Goal: Information Seeking & Learning: Learn about a topic

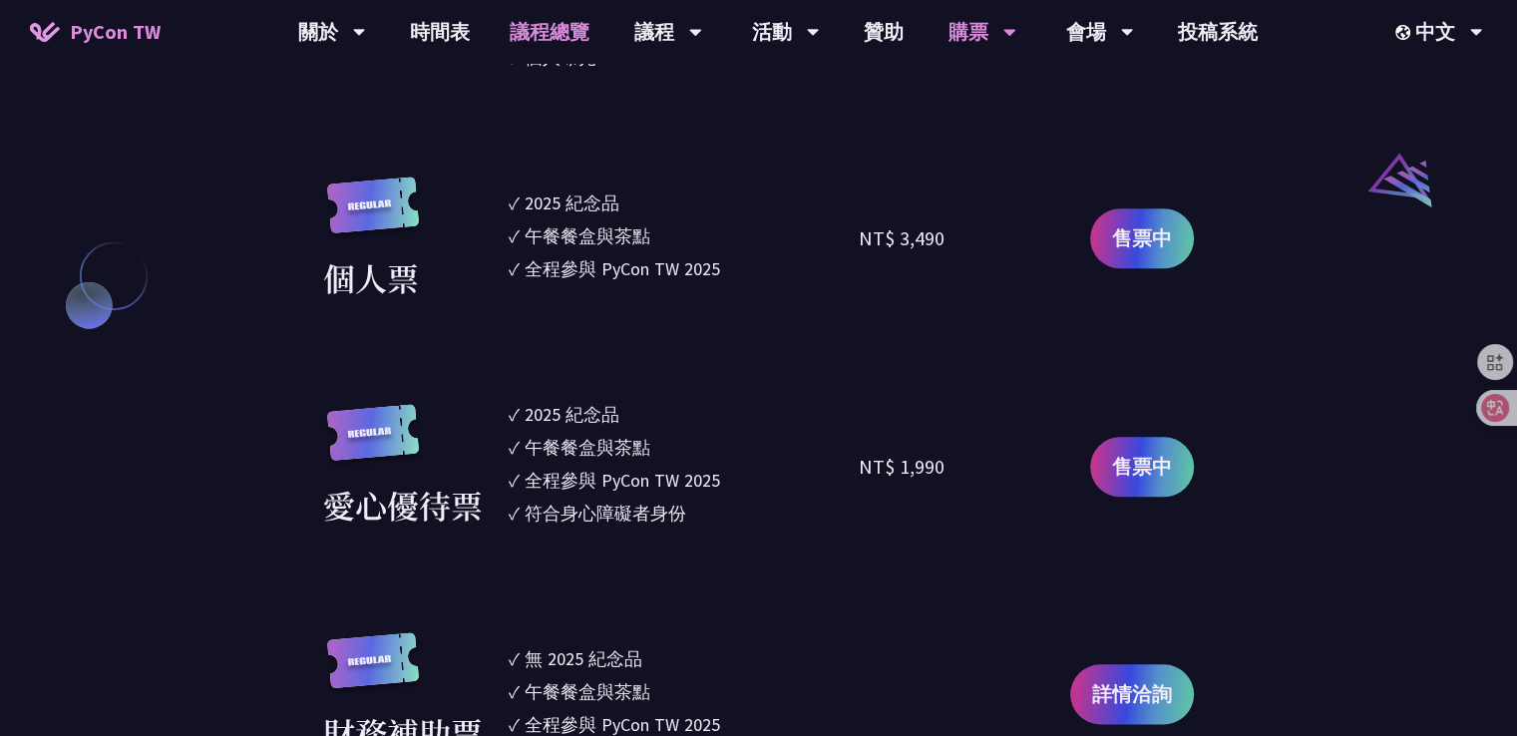
click at [554, 36] on link "議程總覽" at bounding box center [550, 32] width 120 height 64
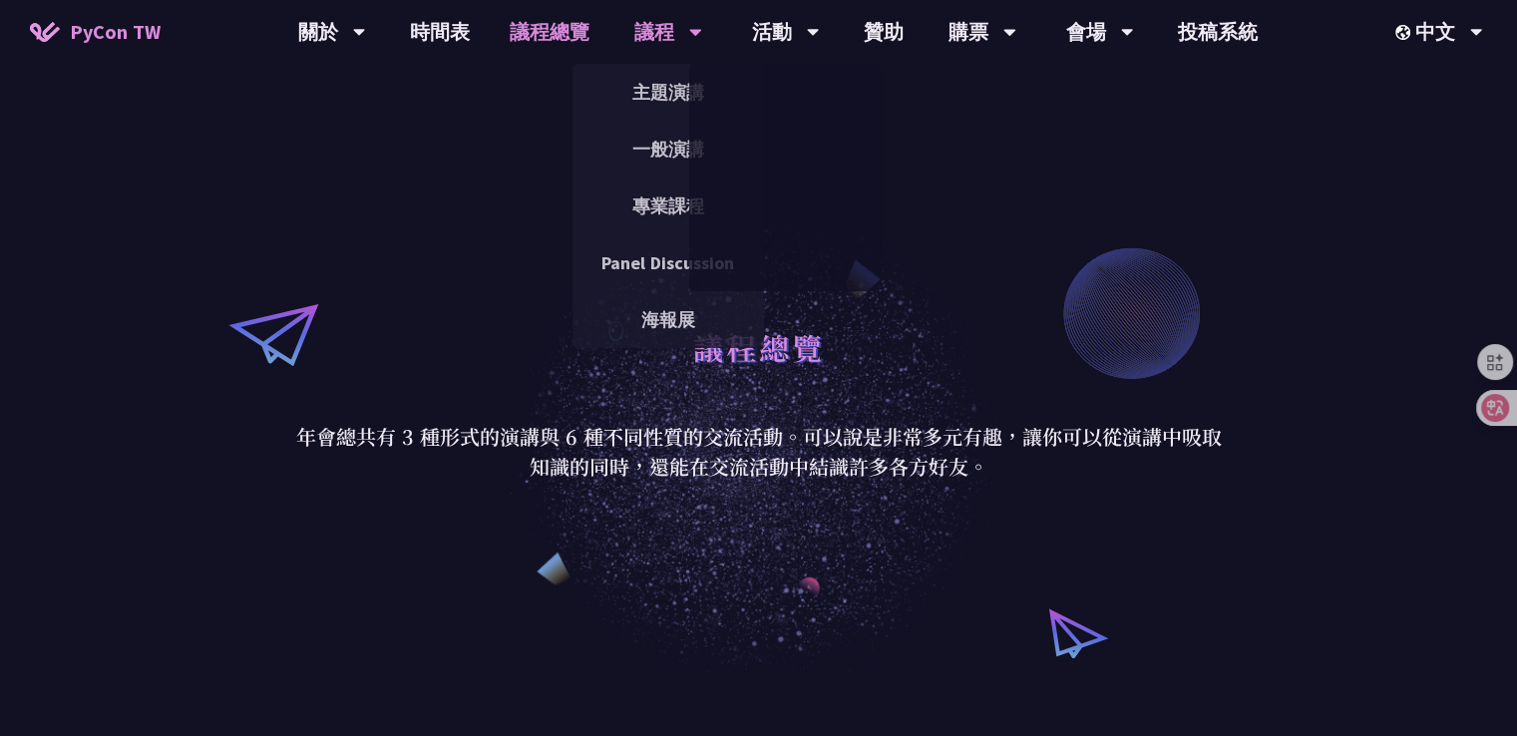
click at [366, 30] on div "議程" at bounding box center [332, 32] width 68 height 64
click at [642, 156] on link "一般演講" at bounding box center [669, 149] width 192 height 47
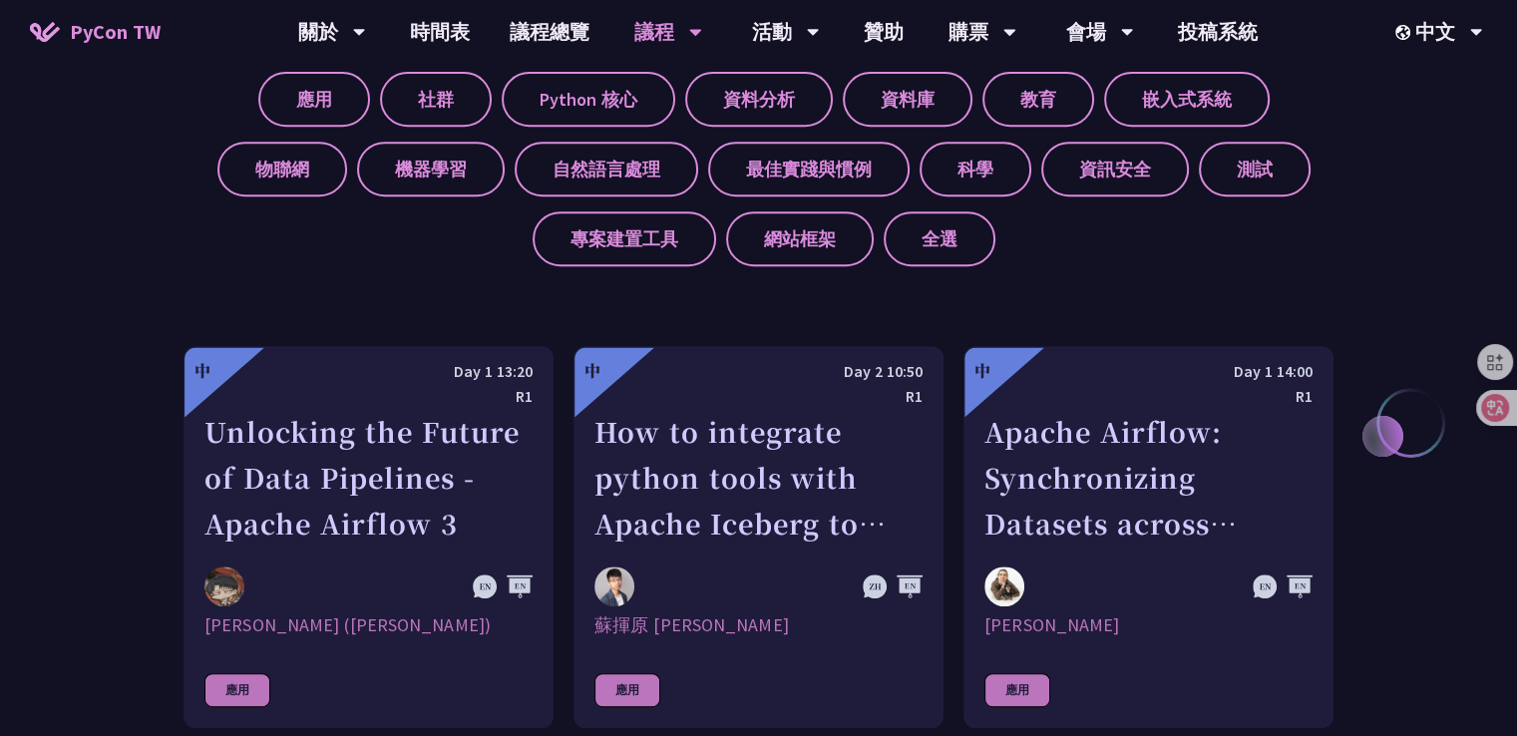
scroll to position [5610, 0]
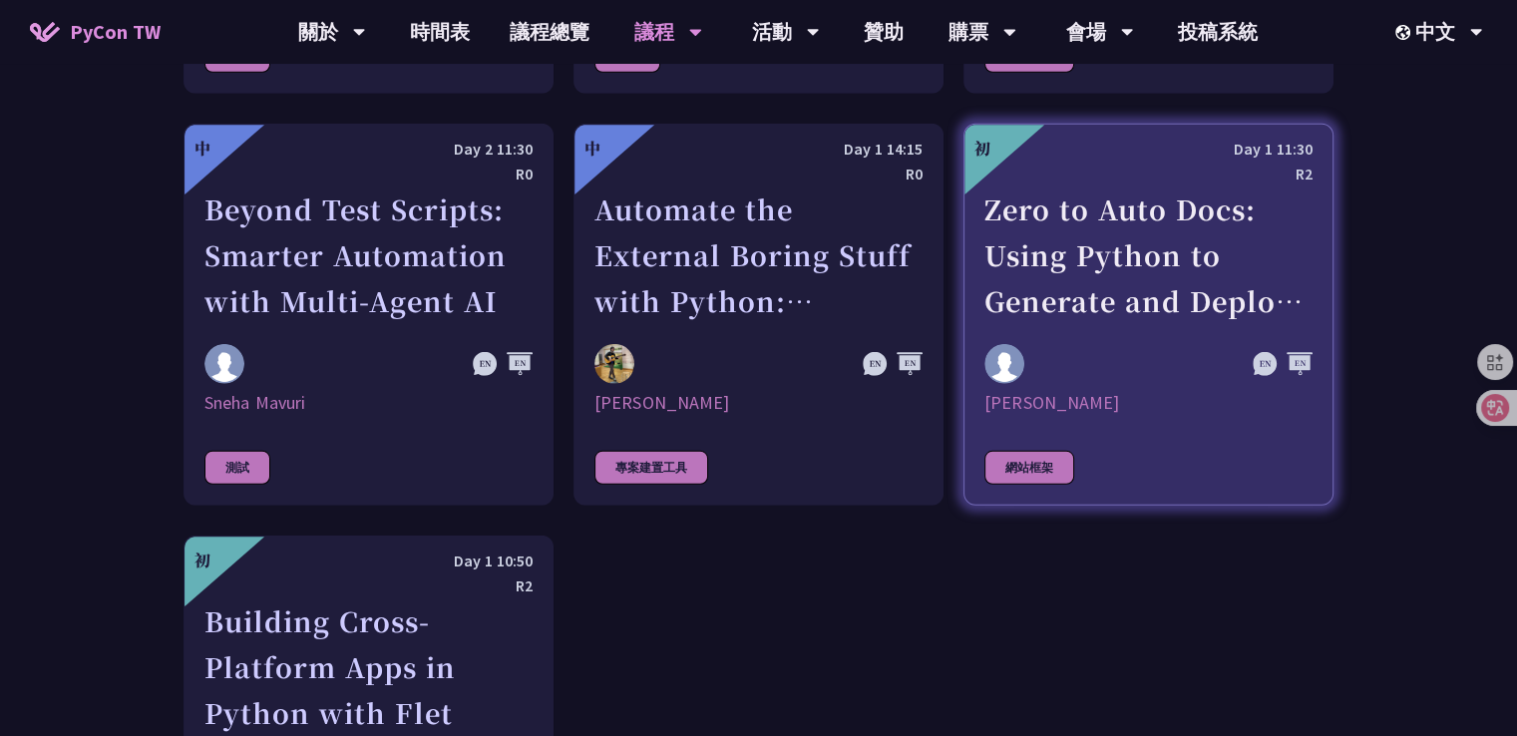
click at [1130, 391] on div "Daniel Gau" at bounding box center [1149, 403] width 328 height 24
